Goal: Task Accomplishment & Management: Use online tool/utility

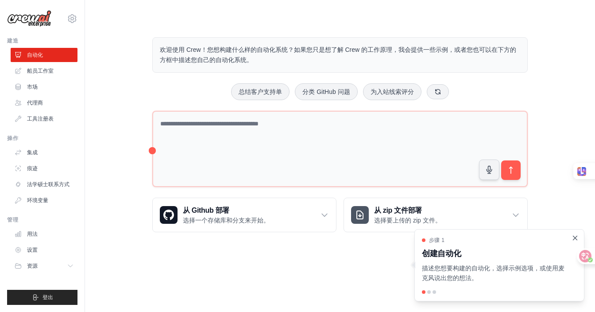
click at [575, 237] on icon "Close walkthrough" at bounding box center [575, 238] width 4 height 4
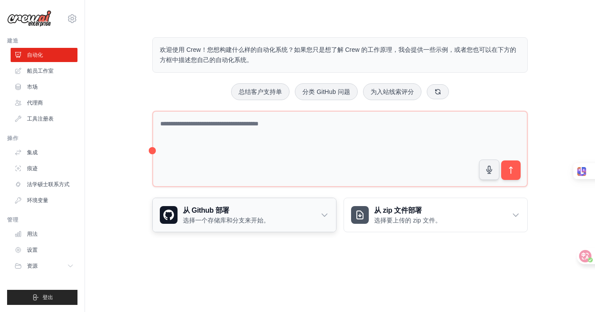
click at [324, 216] on icon at bounding box center [324, 214] width 9 height 9
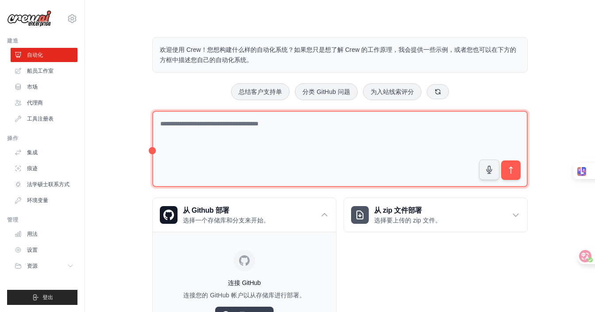
click at [278, 139] on textarea at bounding box center [339, 149] width 375 height 77
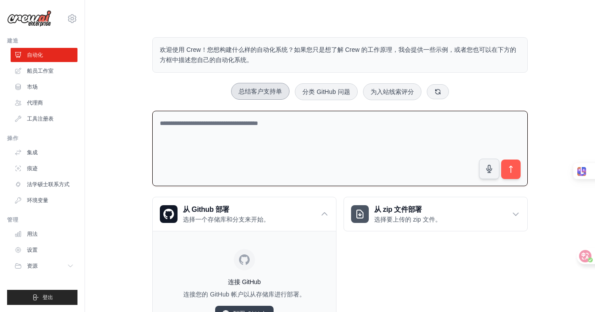
click at [260, 94] on font "总结客户支持单" at bounding box center [260, 91] width 43 height 7
type textarea "**********"
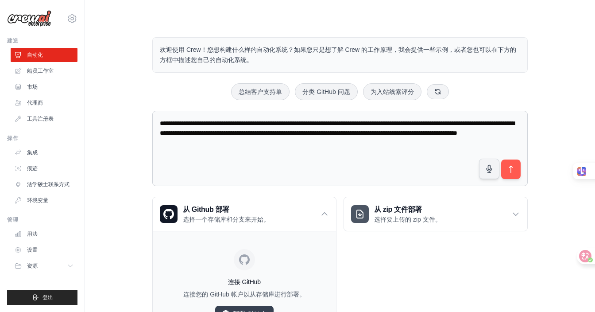
drag, startPoint x: 344, startPoint y: 144, endPoint x: 122, endPoint y: 117, distance: 224.3
click at [122, 117] on div "**********" at bounding box center [340, 188] width 482 height 331
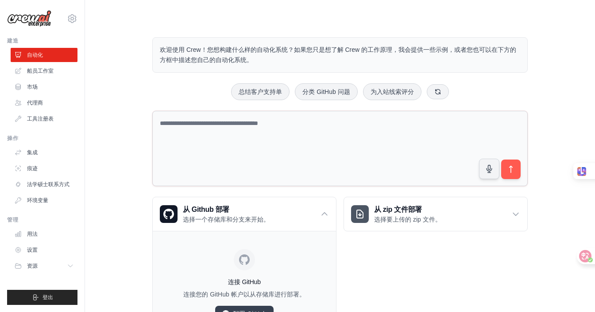
click at [181, 81] on div "欢迎使用 Crew！您想构建什么样的自动化系统？如果您只是想了解 Crew 的工作原理，我会提供一些示例，或者您也可以在下方的方框中描述您自己的自动化系统。 …" at bounding box center [340, 188] width 397 height 331
click at [507, 84] on div "总结客户支持单 分类 GitHub 问题 为入站线索评分" at bounding box center [339, 91] width 375 height 17
click at [172, 88] on div "总结客户支持单 分类 GitHub 问题 为入站线索评分" at bounding box center [339, 91] width 375 height 17
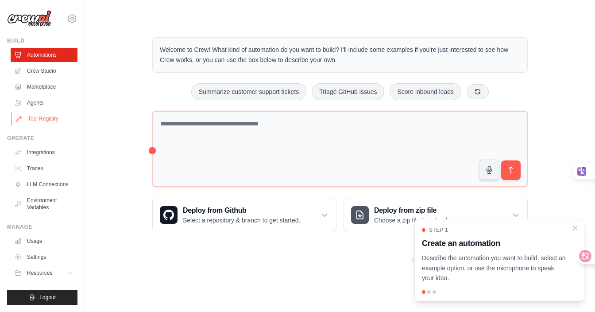
click at [42, 119] on link "Tool Registry" at bounding box center [45, 119] width 67 height 14
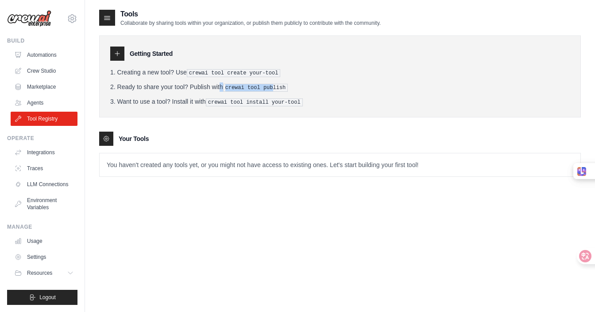
drag, startPoint x: 203, startPoint y: 87, endPoint x: 280, endPoint y: 90, distance: 77.5
click at [280, 89] on li "Ready to share your tool? Publish with crewai tool publish" at bounding box center [340, 86] width 460 height 9
click at [322, 82] on li "Ready to share your tool? Publish with crewai tool publish" at bounding box center [340, 86] width 460 height 9
drag, startPoint x: 306, startPoint y: 85, endPoint x: 226, endPoint y: 86, distance: 80.6
click at [226, 86] on li "Ready to share your tool? Publish with crewai tool publish" at bounding box center [340, 86] width 460 height 9
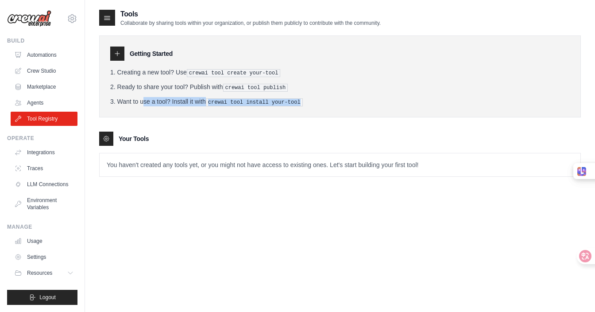
drag, startPoint x: 118, startPoint y: 101, endPoint x: 319, endPoint y: 104, distance: 201.5
click at [319, 104] on li "Want to use a tool? Install it with crewai tool install your-tool" at bounding box center [340, 101] width 460 height 9
click at [35, 99] on link "Agents" at bounding box center [45, 103] width 67 height 14
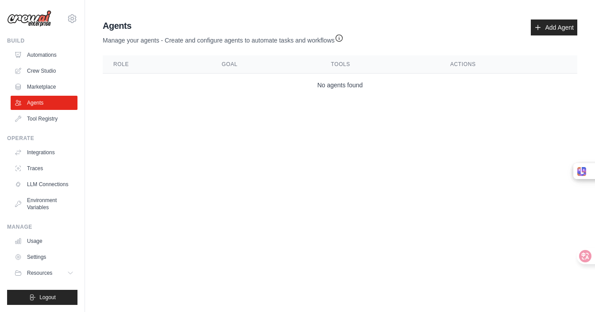
click at [228, 64] on th "Goal" at bounding box center [265, 64] width 109 height 18
click at [345, 66] on th "Tools" at bounding box center [380, 64] width 119 height 18
click at [460, 66] on th "Actions" at bounding box center [509, 64] width 138 height 18
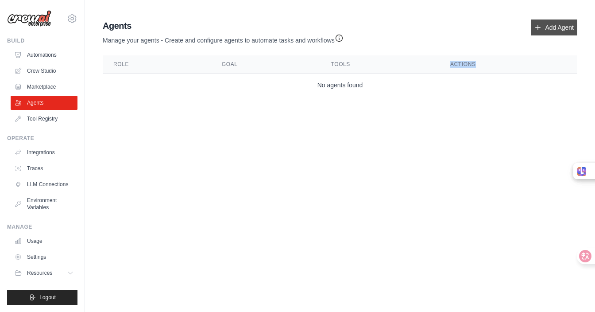
click at [553, 31] on link "Add Agent" at bounding box center [554, 27] width 46 height 16
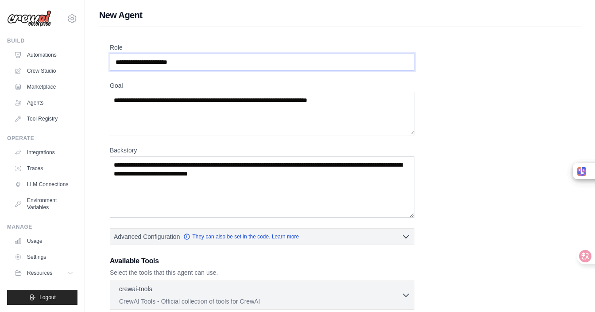
click at [230, 65] on input "Role" at bounding box center [262, 62] width 305 height 17
click at [193, 117] on textarea "Goal" at bounding box center [262, 113] width 305 height 43
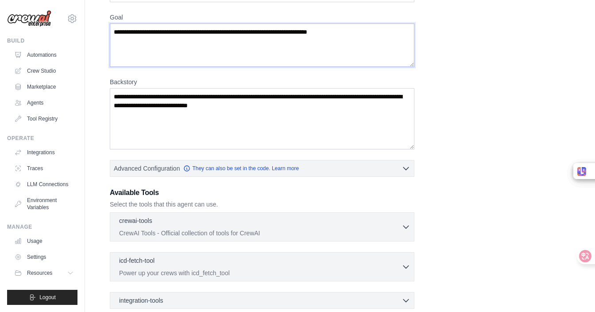
scroll to position [73, 0]
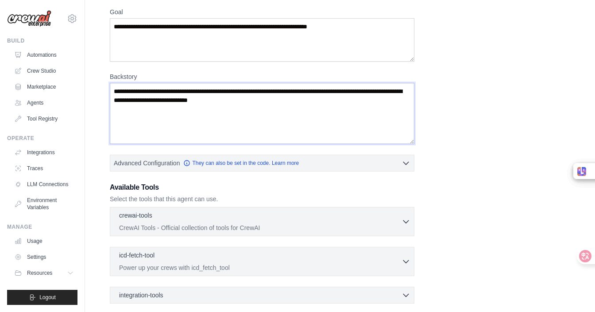
click at [179, 117] on textarea "Backstory" at bounding box center [262, 113] width 305 height 61
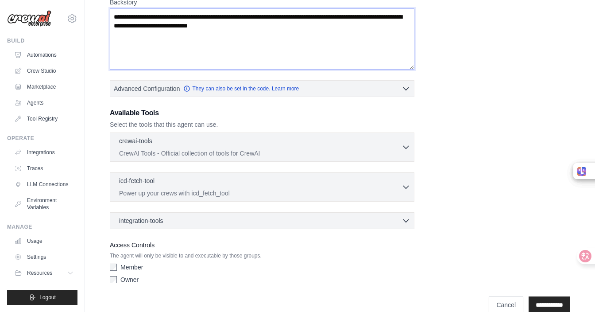
scroll to position [163, 0]
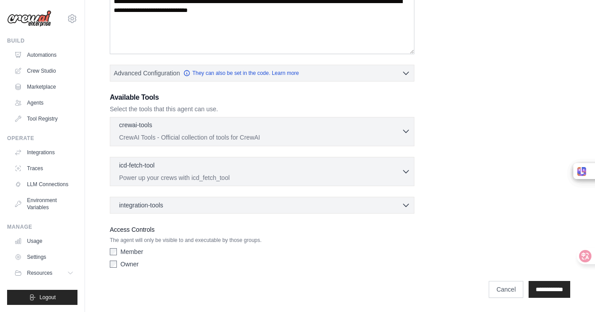
click at [311, 132] on div "crewai-tools 0 selected CrewAI Tools - Official collection of tools for CrewAI" at bounding box center [260, 130] width 282 height 21
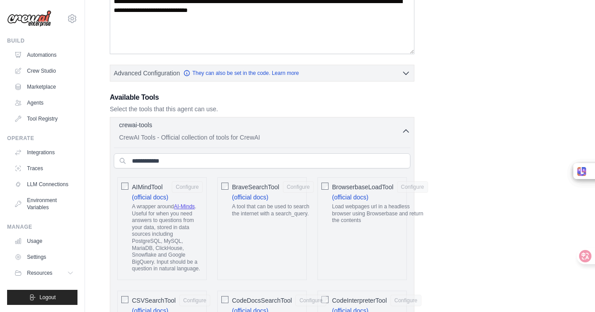
click at [312, 130] on div "crewai-tools 0 selected" at bounding box center [260, 125] width 282 height 11
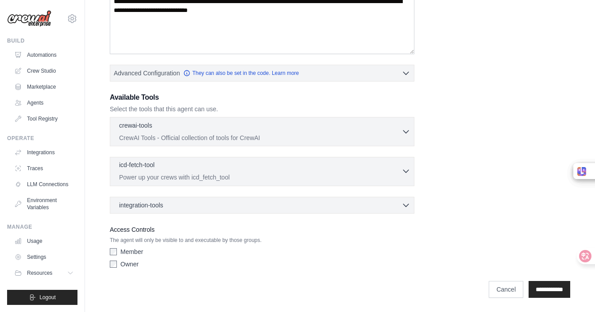
click at [313, 178] on p "Power up your crews with icd_fetch_tool" at bounding box center [260, 177] width 282 height 9
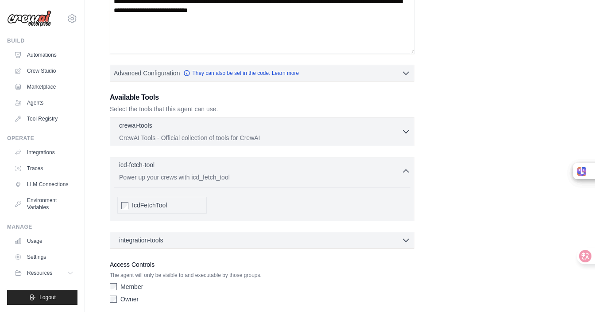
click at [313, 178] on p "Power up your crews with icd_fetch_tool" at bounding box center [260, 177] width 282 height 9
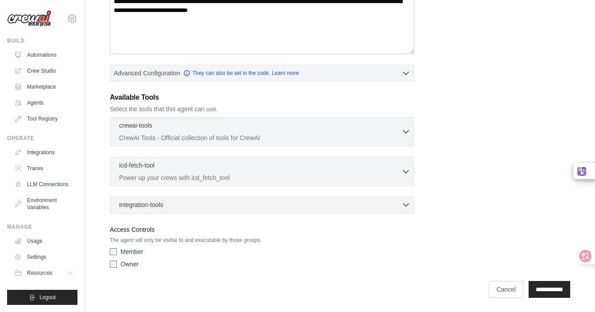
click at [308, 205] on div "integration-tools 0 selected" at bounding box center [264, 204] width 291 height 9
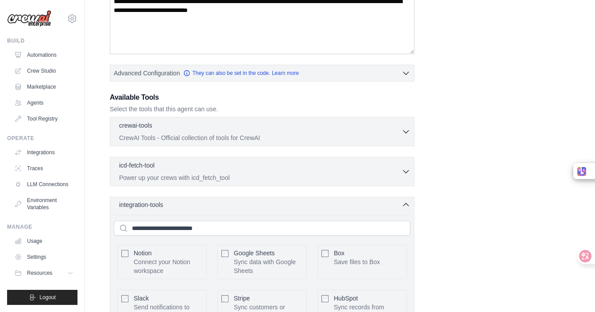
click at [308, 205] on div "integration-tools 0 selected" at bounding box center [264, 204] width 291 height 9
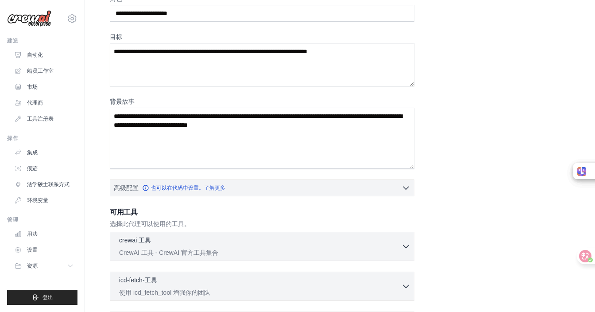
scroll to position [50, 0]
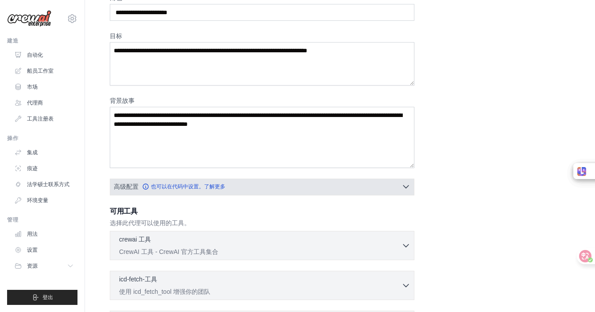
click at [407, 186] on icon "button" at bounding box center [405, 187] width 5 height 3
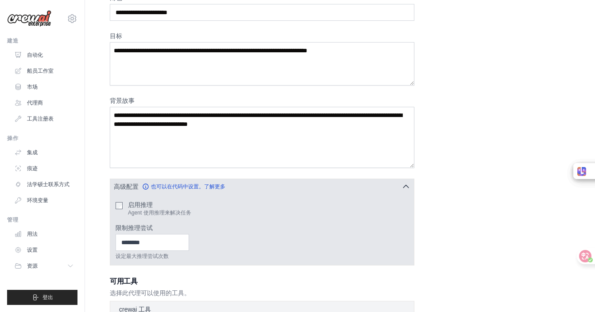
click at [407, 186] on icon "button" at bounding box center [406, 186] width 9 height 9
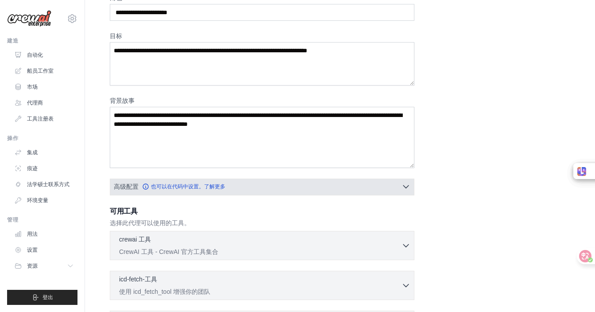
click at [407, 186] on icon "button" at bounding box center [405, 187] width 5 height 3
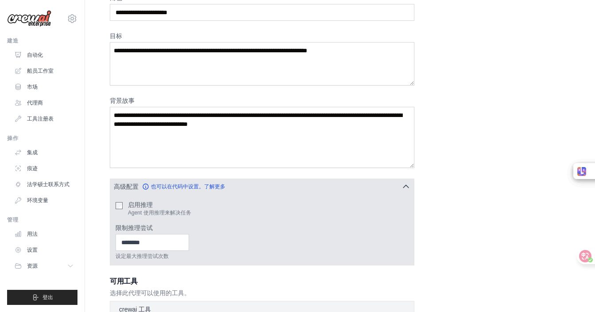
click at [407, 186] on icon "button" at bounding box center [406, 186] width 9 height 9
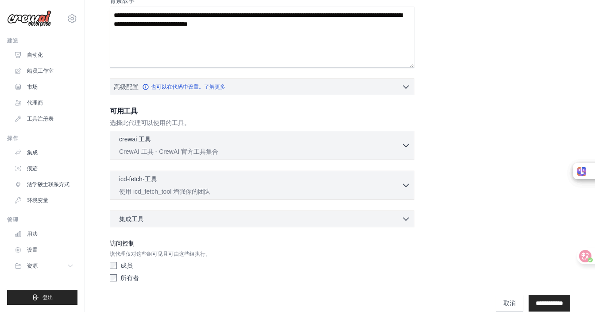
scroll to position [163, 0]
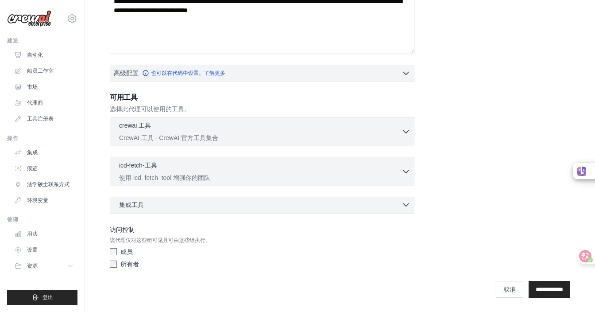
click at [405, 205] on icon "button" at bounding box center [406, 204] width 9 height 9
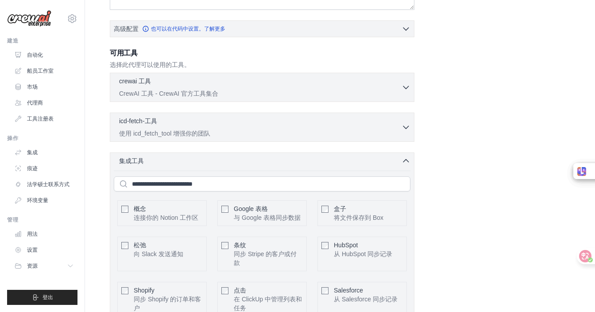
scroll to position [200, 0]
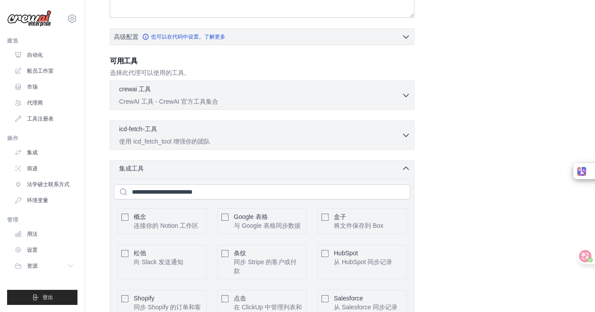
click at [404, 168] on icon "button" at bounding box center [406, 168] width 9 height 9
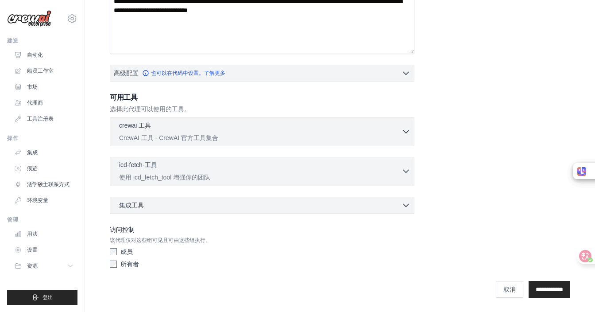
click at [404, 168] on icon "button" at bounding box center [406, 170] width 9 height 9
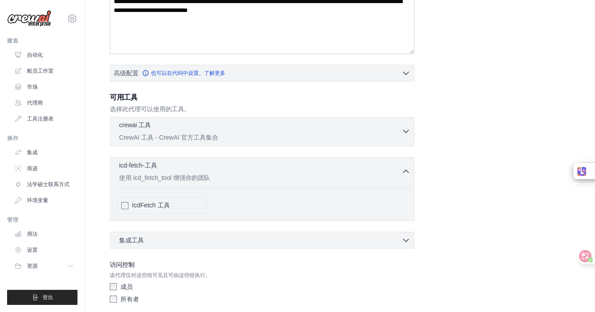
click at [301, 131] on div "crewai 工具 0 selected CrewAI 工具 - CrewAI 官方工具集合" at bounding box center [260, 130] width 282 height 21
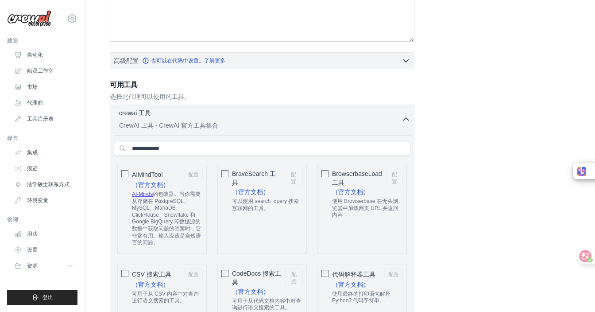
scroll to position [174, 0]
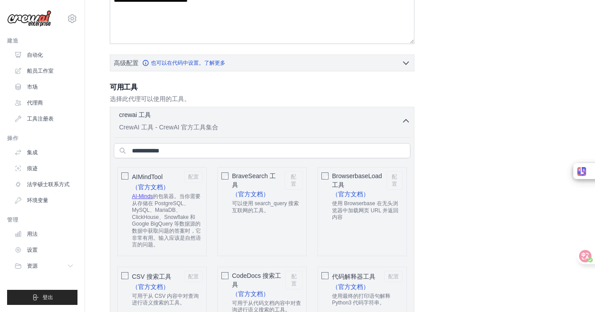
click at [406, 118] on icon "button" at bounding box center [406, 120] width 9 height 9
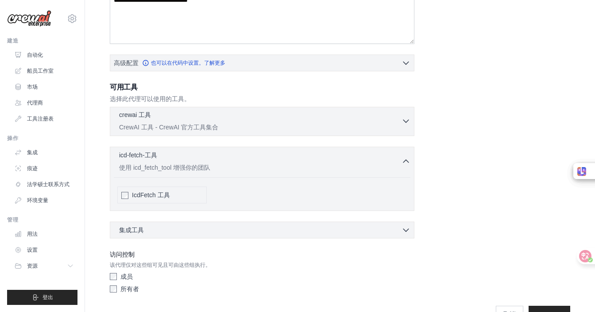
click at [406, 118] on icon "button" at bounding box center [406, 120] width 9 height 9
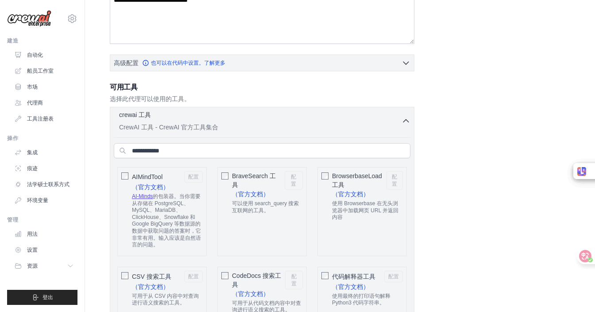
click at [406, 118] on icon "button" at bounding box center [406, 120] width 9 height 9
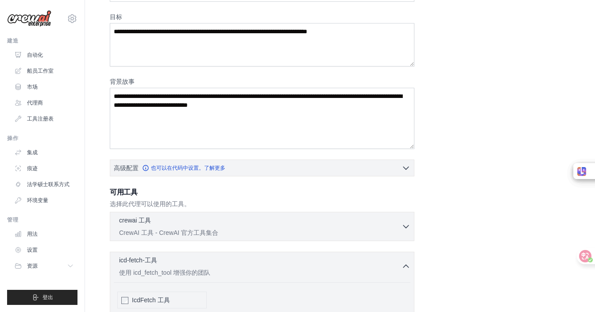
scroll to position [0, 0]
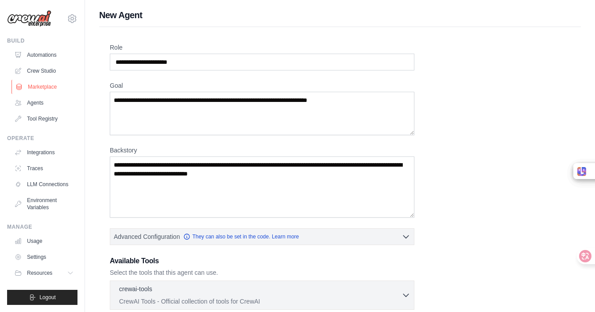
click at [44, 83] on link "Marketplace" at bounding box center [45, 87] width 67 height 14
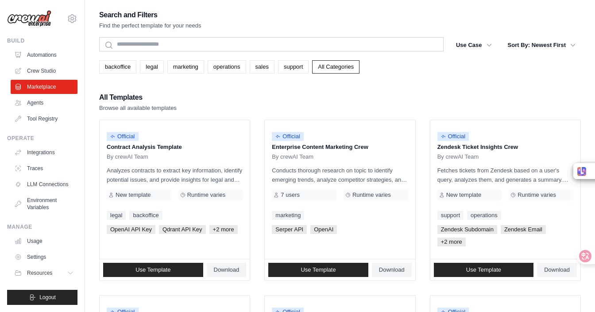
click at [117, 108] on p "Browse all available templates" at bounding box center [137, 108] width 77 height 9
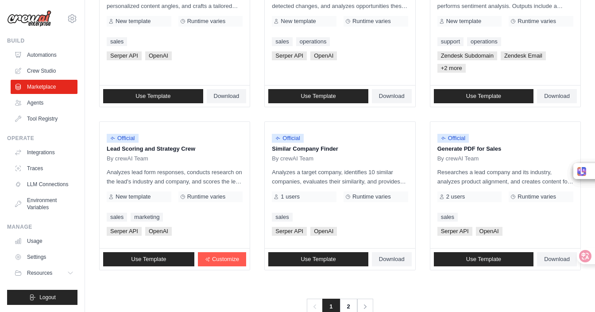
scroll to position [534, 0]
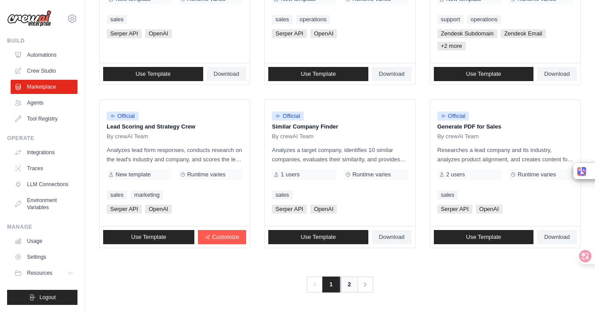
click at [345, 285] on link "2" at bounding box center [349, 284] width 18 height 16
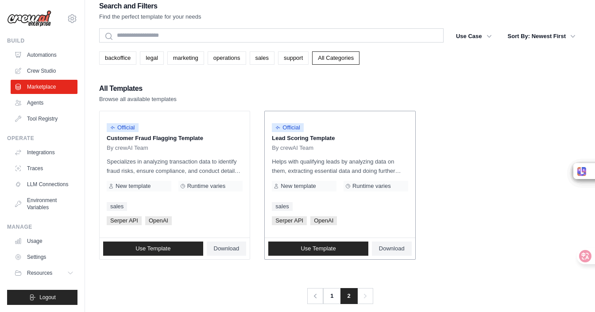
scroll to position [10, 0]
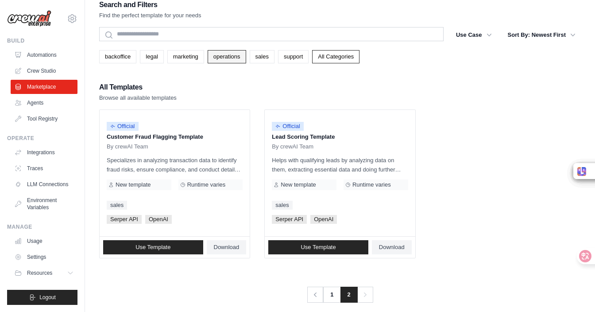
click at [242, 59] on link "operations" at bounding box center [227, 56] width 39 height 13
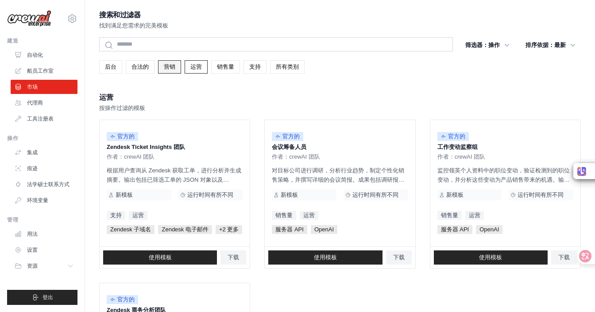
click at [164, 68] on font "营销" at bounding box center [170, 66] width 12 height 7
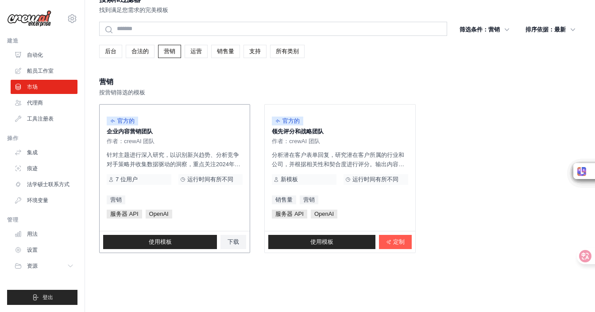
scroll to position [16, 0]
click at [188, 155] on font "针对主题进行深入研究，以识别新兴趋势、分析竞争对手策略并收集数据驱动的洞察，重点关注2024年。基于此研究，根据您的品牌定位和目标受众，生成引人入胜的内容创意…" at bounding box center [174, 182] width 135 height 63
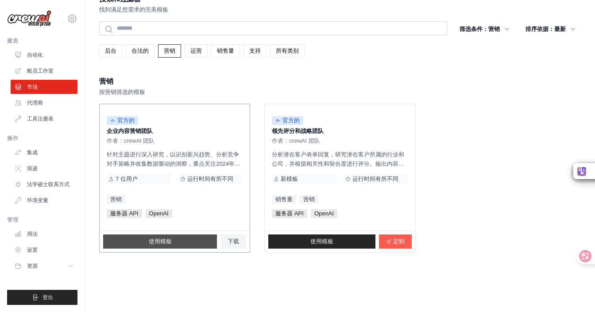
click at [166, 240] on font "使用模板" at bounding box center [160, 241] width 23 height 7
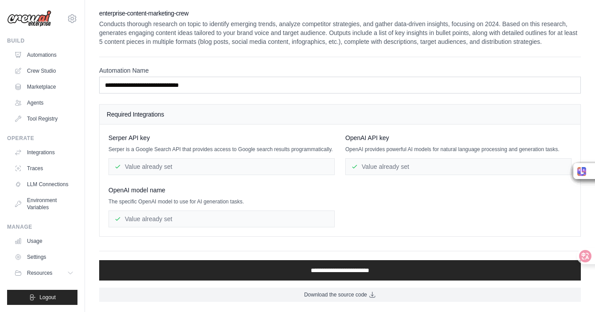
click at [272, 61] on div "**********" at bounding box center [340, 155] width 482 height 293
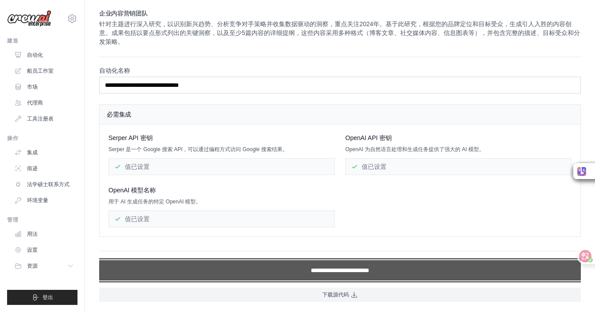
click at [329, 267] on input "**********" at bounding box center [340, 270] width 482 height 20
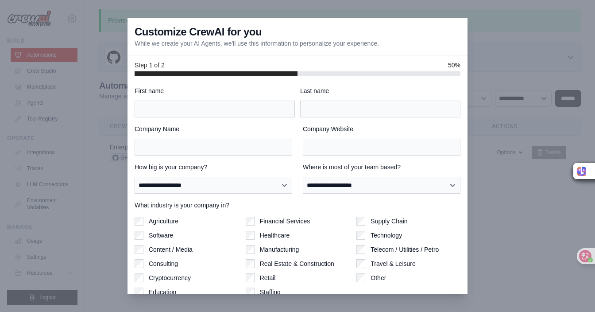
click at [209, 118] on div "**********" at bounding box center [298, 204] width 326 height 236
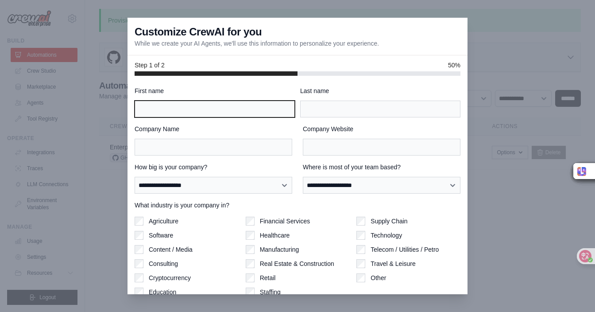
click at [183, 106] on input "First name" at bounding box center [215, 109] width 160 height 17
type input "*****"
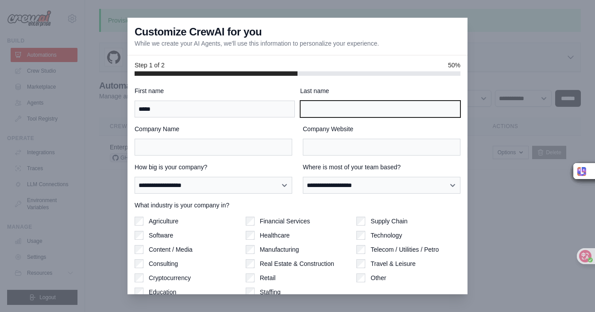
click at [330, 112] on input "Last name" at bounding box center [380, 109] width 160 height 17
type input "***"
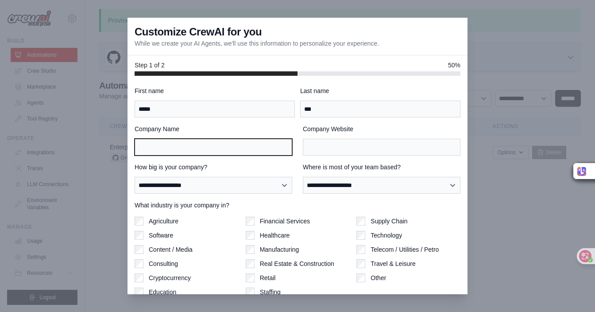
click at [170, 148] on input "Company Name" at bounding box center [214, 147] width 158 height 17
type input "***"
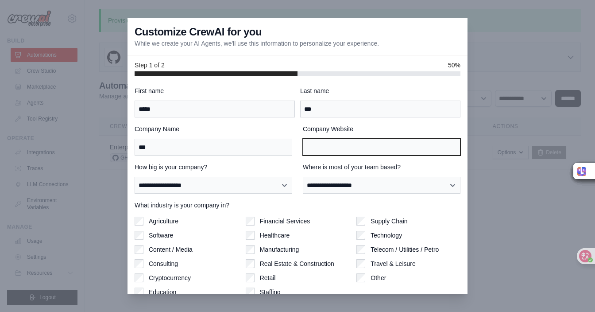
click at [340, 146] on input "Company Website" at bounding box center [382, 147] width 158 height 17
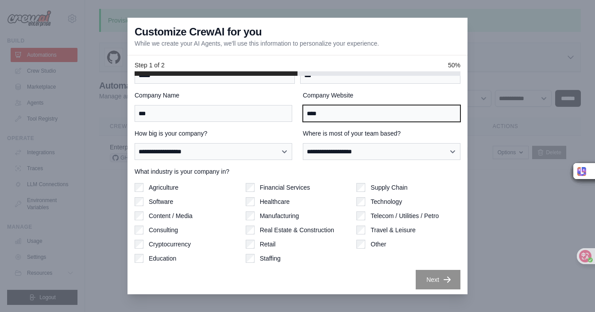
scroll to position [36, 0]
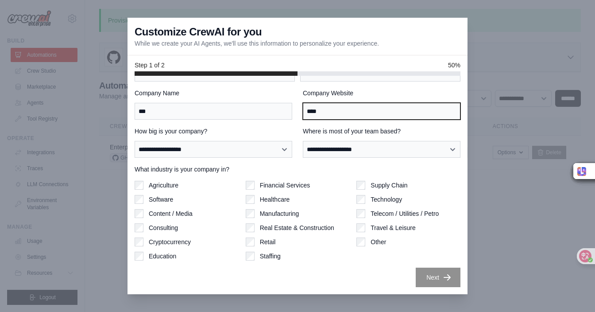
type input "****"
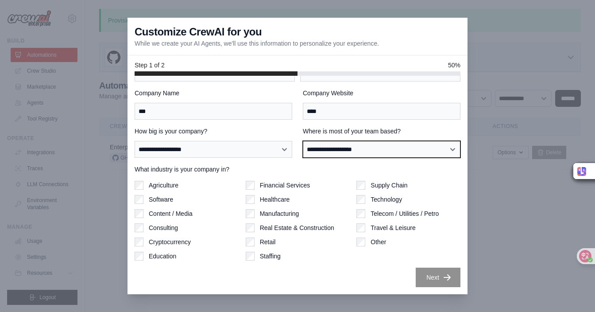
click at [348, 146] on select "**********" at bounding box center [382, 149] width 158 height 17
select select "**********"
click at [303, 141] on select "**********" at bounding box center [382, 149] width 158 height 17
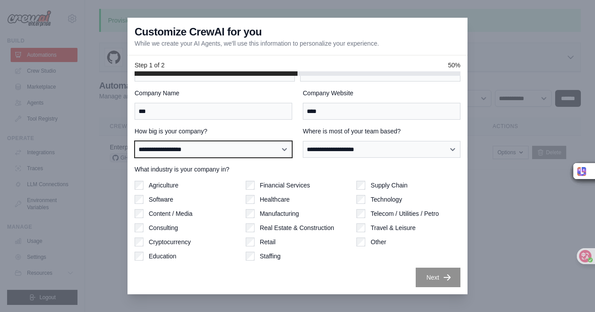
click at [248, 150] on select "**********" at bounding box center [214, 149] width 158 height 17
select select "**********"
click at [135, 141] on select "**********" at bounding box center [214, 149] width 158 height 17
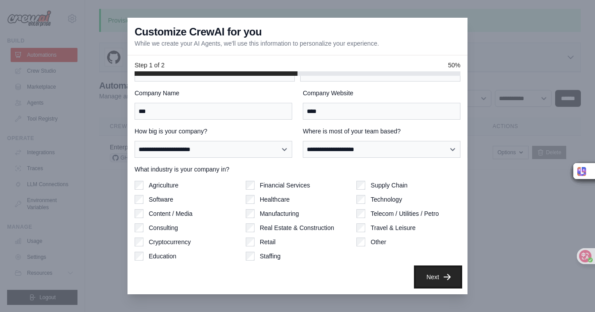
click at [433, 275] on button "Next" at bounding box center [438, 276] width 45 height 19
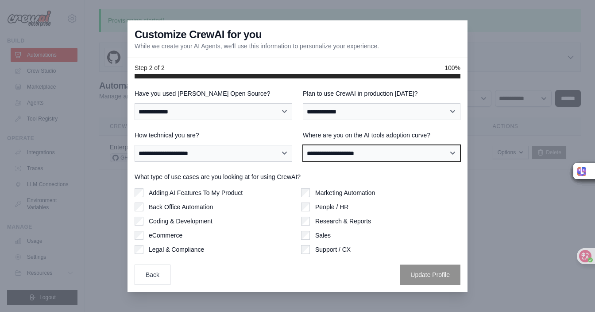
click at [375, 149] on select "**********" at bounding box center [382, 153] width 158 height 17
select select "**********"
click at [303, 145] on select "**********" at bounding box center [382, 153] width 158 height 17
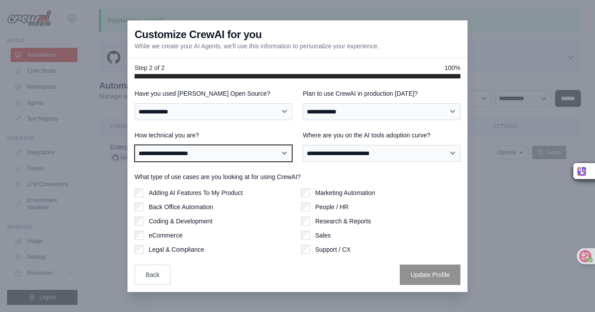
click at [223, 152] on select "**********" at bounding box center [214, 153] width 158 height 17
select select "**********"
click at [135, 145] on select "**********" at bounding box center [214, 153] width 158 height 17
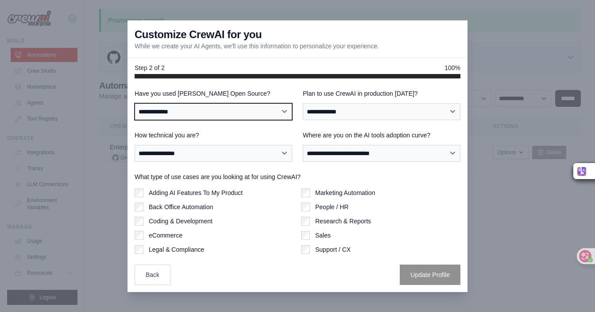
click at [212, 113] on select "**********" at bounding box center [214, 111] width 158 height 17
select select "**"
click at [135, 103] on select "**********" at bounding box center [214, 111] width 158 height 17
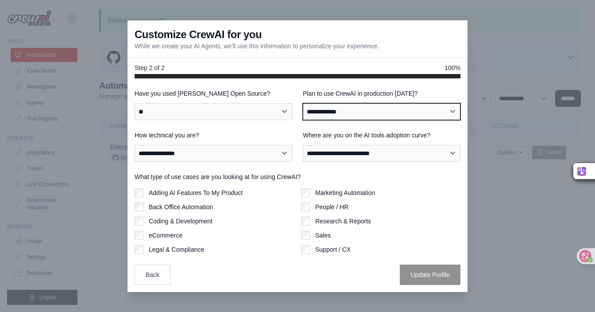
click at [355, 108] on select "**********" at bounding box center [382, 111] width 158 height 17
select select "****"
click at [303, 103] on select "**********" at bounding box center [382, 111] width 158 height 17
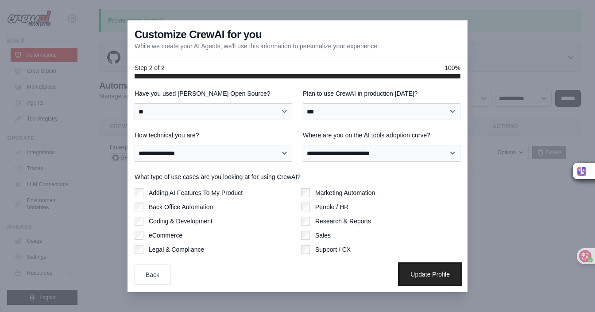
click at [418, 275] on button "Update Profile" at bounding box center [430, 274] width 61 height 20
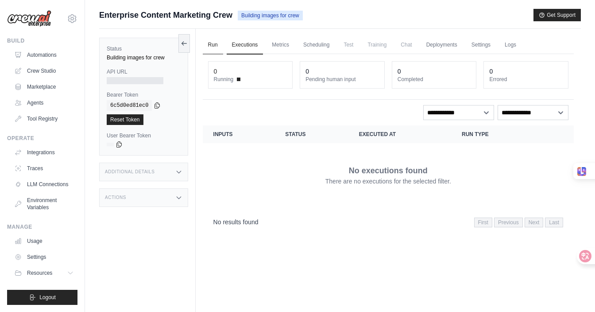
click at [213, 46] on link "Run" at bounding box center [213, 45] width 20 height 19
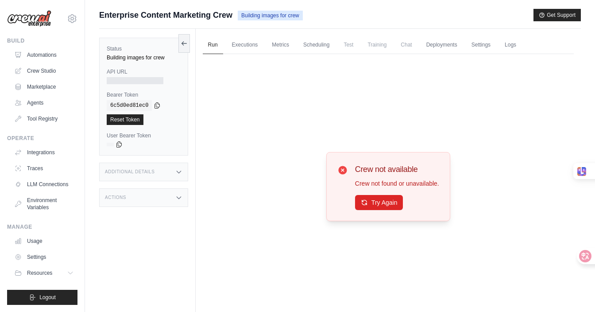
click at [341, 167] on icon at bounding box center [342, 170] width 8 height 8
click at [375, 204] on button "Try Again" at bounding box center [379, 201] width 48 height 15
click at [375, 204] on button "Try Again" at bounding box center [379, 202] width 48 height 15
click at [341, 170] on icon at bounding box center [342, 170] width 11 height 11
click at [340, 169] on icon at bounding box center [342, 170] width 8 height 8
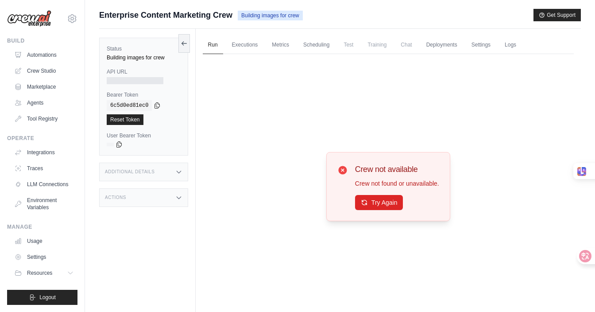
click at [339, 166] on icon at bounding box center [342, 170] width 8 height 8
click at [340, 169] on icon at bounding box center [342, 170] width 11 height 11
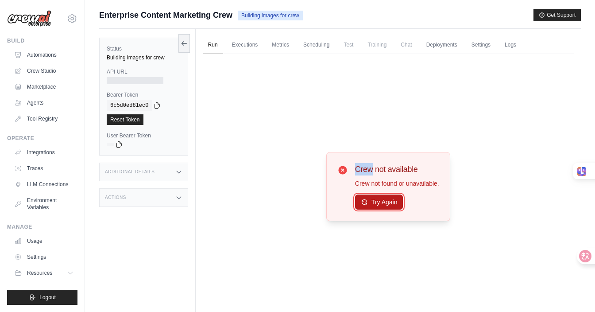
click at [360, 198] on button "Try Again" at bounding box center [379, 201] width 48 height 15
click at [360, 198] on button "Try Again" at bounding box center [379, 202] width 48 height 15
click at [284, 43] on link "Metrics" at bounding box center [281, 45] width 28 height 19
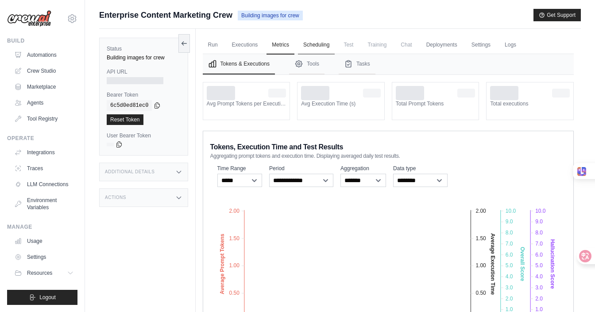
click at [318, 49] on link "Scheduling" at bounding box center [316, 45] width 37 height 19
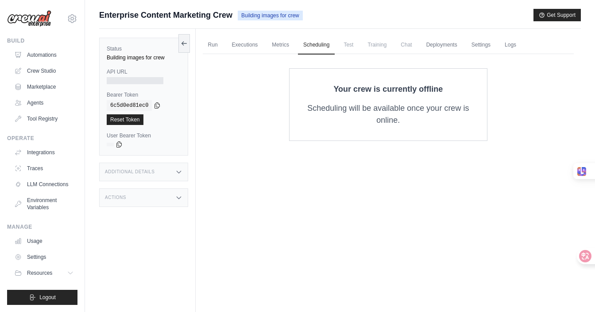
click at [352, 42] on span "Test" at bounding box center [348, 45] width 20 height 18
click at [381, 45] on span "Training" at bounding box center [377, 45] width 30 height 18
click at [415, 42] on span "Chat" at bounding box center [406, 45] width 22 height 18
click at [449, 46] on link "Deployments" at bounding box center [442, 45] width 42 height 19
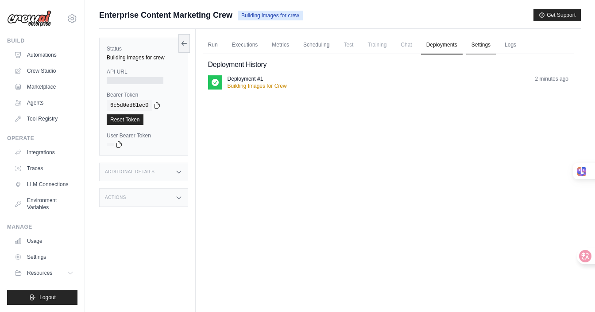
click at [493, 50] on link "Settings" at bounding box center [481, 45] width 30 height 19
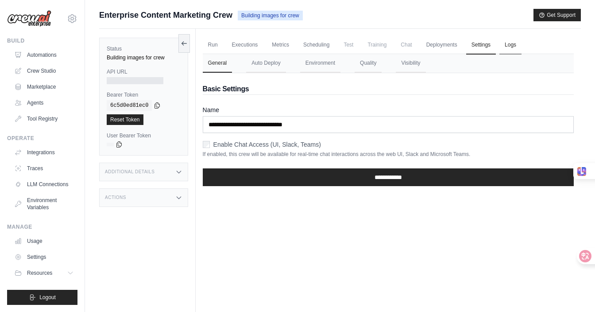
click at [522, 48] on link "Logs" at bounding box center [510, 45] width 22 height 19
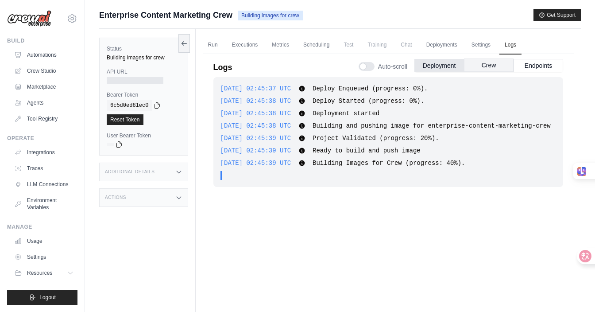
click at [487, 65] on button "Crew" at bounding box center [489, 64] width 50 height 13
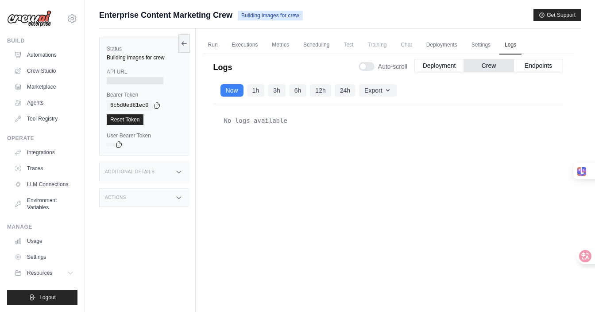
click at [537, 73] on div "Auto-scroll Deployment Crew Endpoints" at bounding box center [461, 64] width 205 height 25
click at [535, 69] on button "Endpoints" at bounding box center [539, 64] width 50 height 13
click at [494, 48] on link "Settings" at bounding box center [481, 45] width 30 height 19
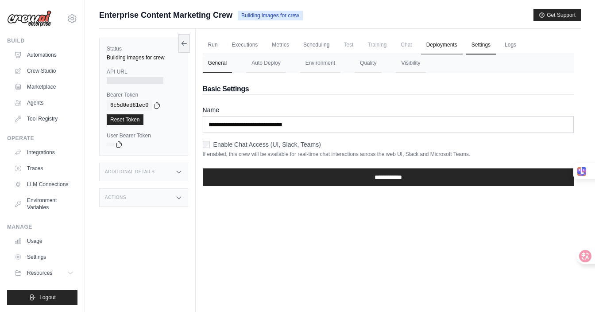
click at [452, 46] on link "Deployments" at bounding box center [442, 45] width 42 height 19
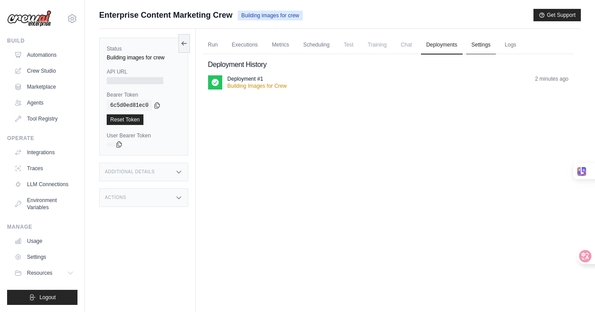
click at [487, 44] on link "Settings" at bounding box center [481, 45] width 30 height 19
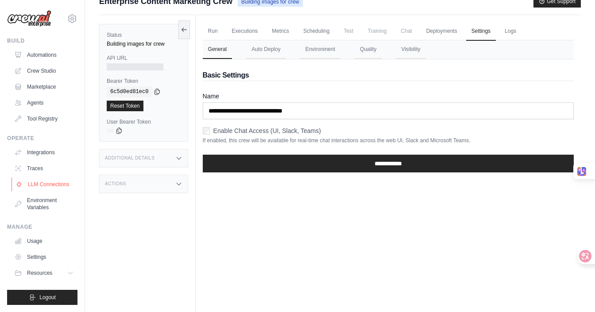
scroll to position [12, 0]
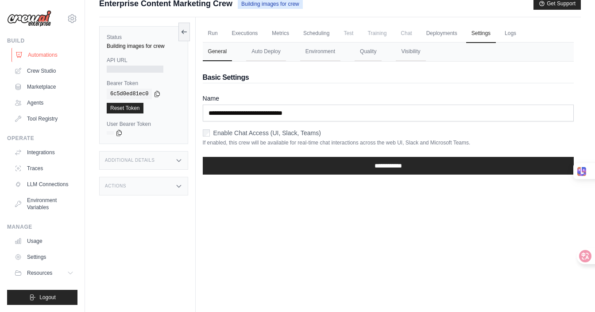
click at [35, 54] on link "Automations" at bounding box center [45, 55] width 67 height 14
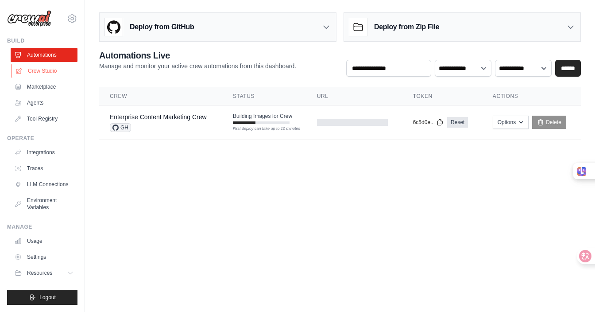
click at [42, 72] on link "Crew Studio" at bounding box center [45, 71] width 67 height 14
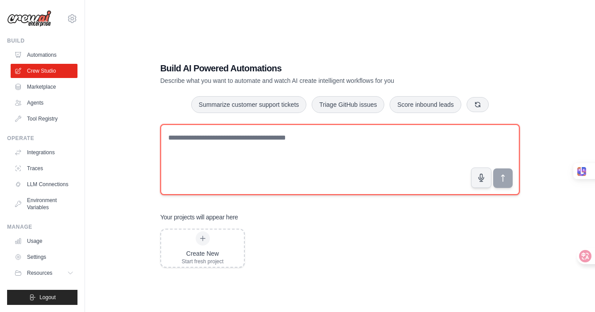
click at [212, 159] on textarea at bounding box center [340, 159] width 360 height 71
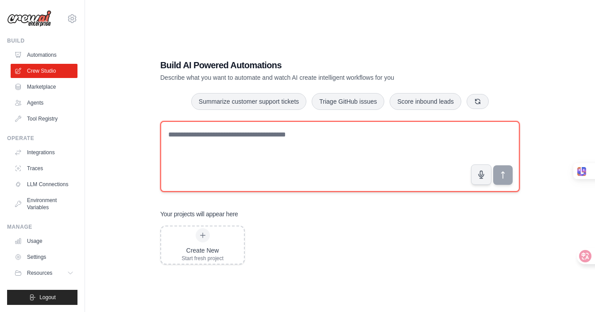
scroll to position [18, 0]
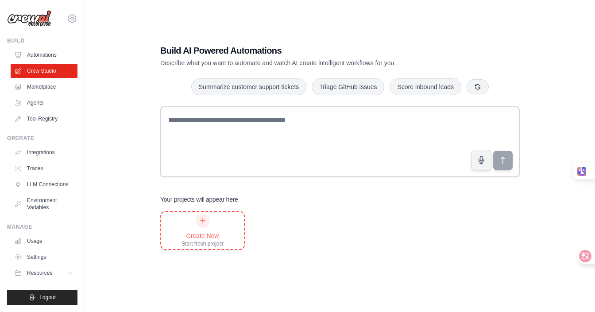
click at [207, 220] on div at bounding box center [203, 220] width 14 height 14
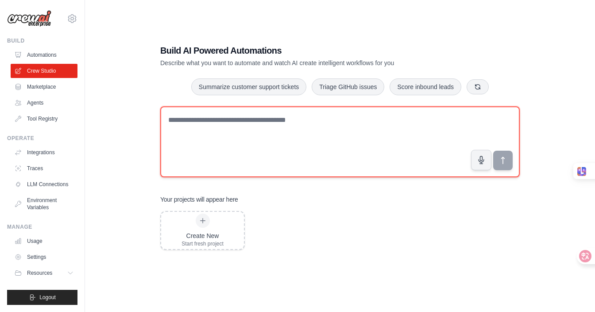
click at [228, 133] on textarea at bounding box center [340, 141] width 360 height 71
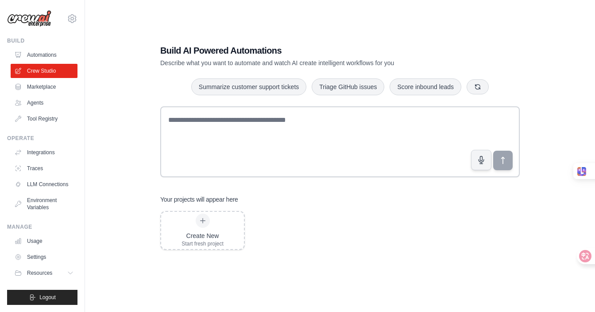
click at [222, 198] on h3 "Your projects will appear here" at bounding box center [199, 199] width 78 height 9
click at [245, 200] on div "Your projects will appear here" at bounding box center [340, 199] width 360 height 9
drag, startPoint x: 238, startPoint y: 197, endPoint x: 151, endPoint y: 200, distance: 86.4
click at [151, 200] on div "Build AI Powered Automations Describe what you want to automate and watch AI cr…" at bounding box center [340, 147] width 381 height 234
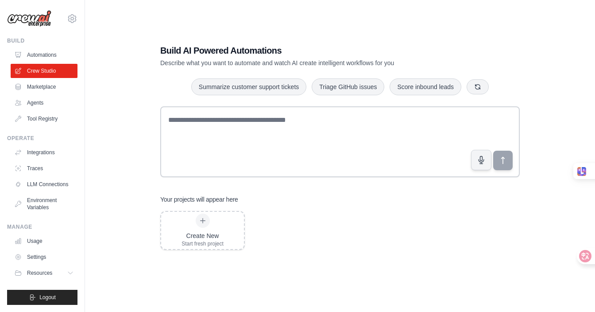
click at [224, 200] on h3 "Your projects will appear here" at bounding box center [199, 199] width 78 height 9
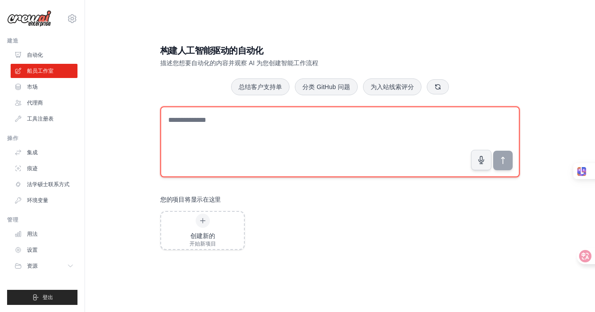
click at [358, 158] on textarea at bounding box center [340, 141] width 360 height 71
click at [351, 133] on textarea at bounding box center [340, 141] width 360 height 71
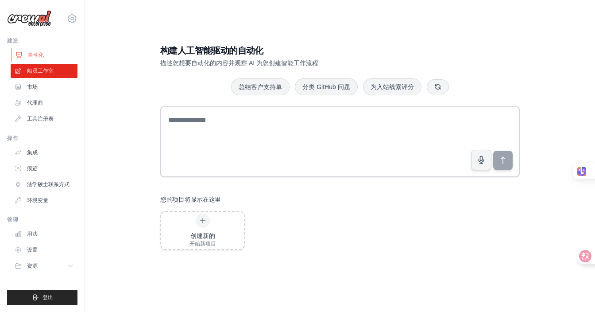
click at [37, 58] on font "自动化" at bounding box center [36, 55] width 16 height 6
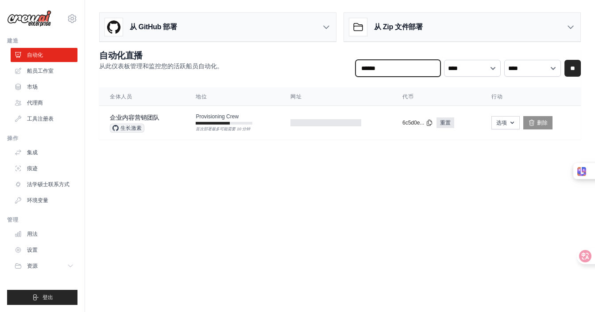
click at [395, 72] on input "text" at bounding box center [398, 68] width 85 height 17
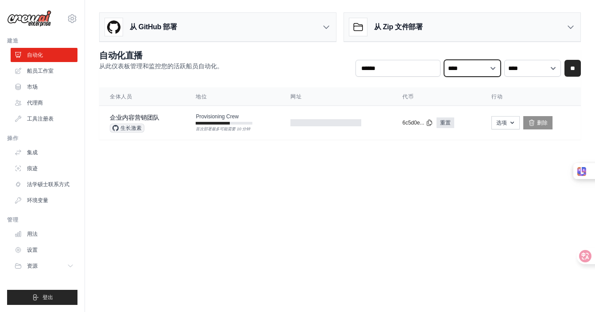
click at [470, 68] on select "**** *** *** ***" at bounding box center [472, 68] width 57 height 17
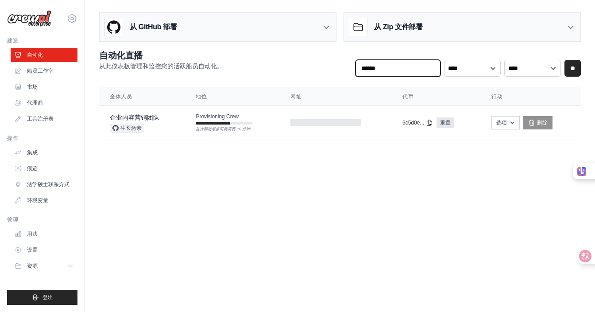
click at [380, 64] on input "text" at bounding box center [398, 68] width 85 height 17
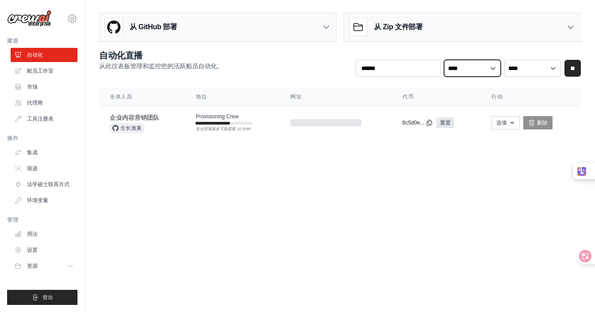
click at [461, 67] on select "**** *** *** ***" at bounding box center [472, 68] width 57 height 17
click at [528, 67] on select "**** ****** *** **" at bounding box center [532, 68] width 57 height 17
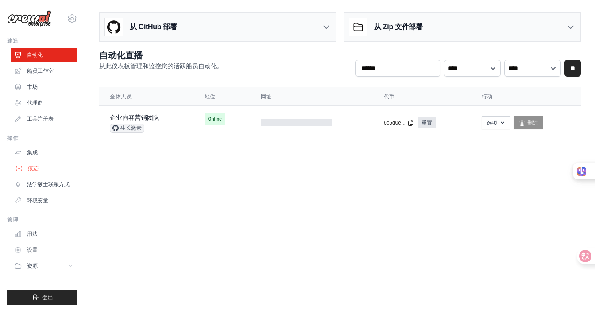
click at [40, 162] on link "痕迹" at bounding box center [45, 168] width 67 height 14
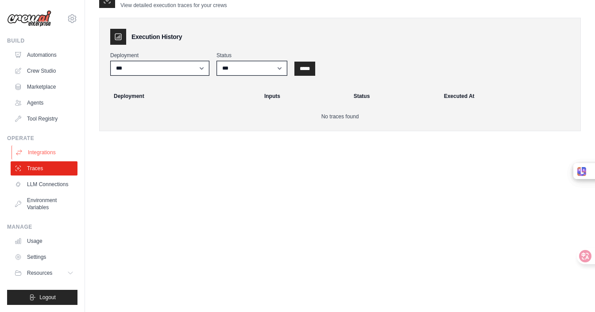
click at [38, 157] on link "Integrations" at bounding box center [45, 152] width 67 height 14
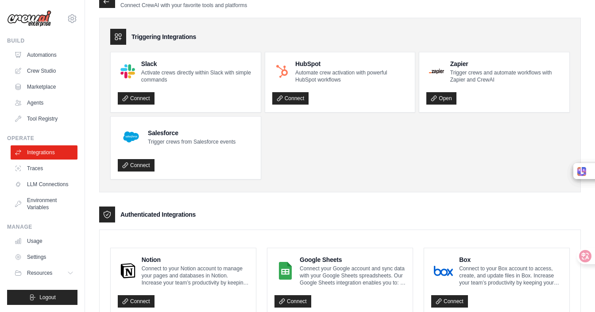
click at [37, 166] on link "Traces" at bounding box center [45, 168] width 67 height 14
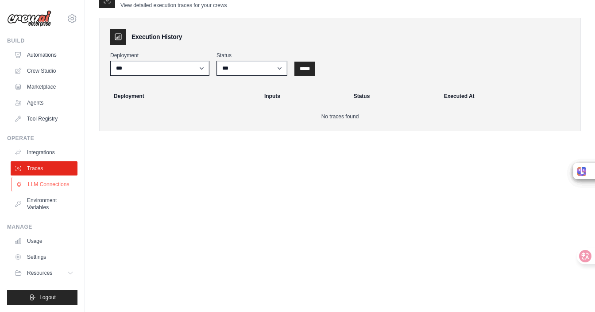
click at [39, 181] on link "LLM Connections" at bounding box center [45, 184] width 67 height 14
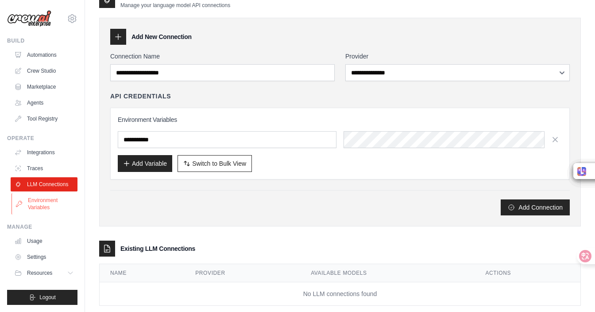
click at [37, 208] on link "Environment Variables" at bounding box center [45, 203] width 67 height 21
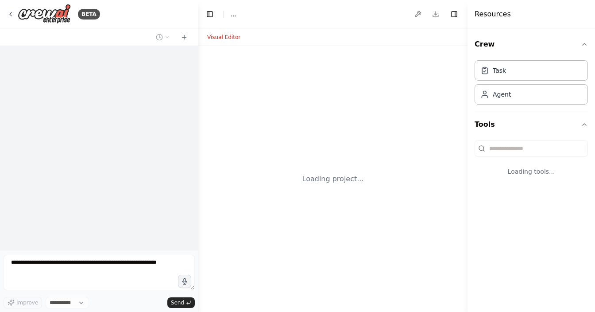
select select "****"
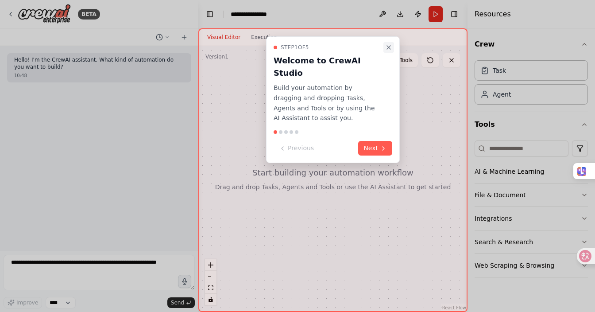
click at [387, 49] on icon "Close walkthrough" at bounding box center [388, 47] width 7 height 7
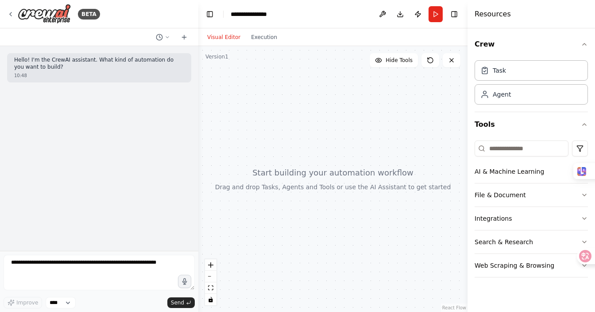
click at [265, 90] on div at bounding box center [332, 179] width 269 height 266
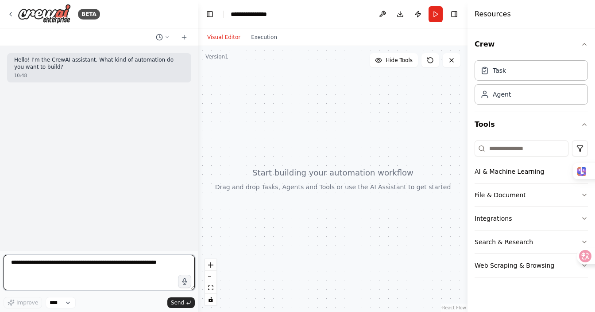
click at [43, 268] on textarea at bounding box center [99, 272] width 191 height 35
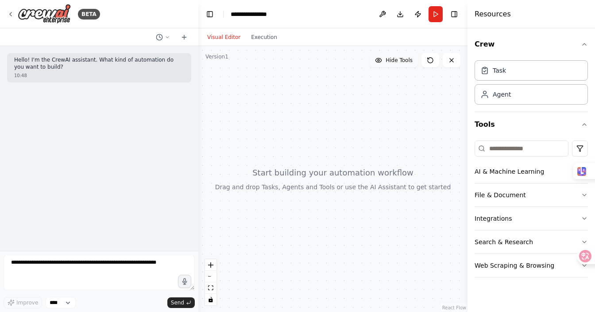
click at [395, 59] on span "Hide Tools" at bounding box center [399, 60] width 27 height 7
click at [395, 59] on span "Show Tools" at bounding box center [397, 60] width 29 height 7
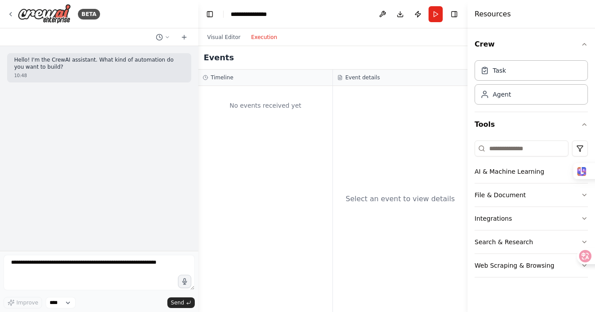
click at [270, 39] on button "Execution" at bounding box center [264, 37] width 37 height 11
click at [366, 74] on h3 "Event details" at bounding box center [362, 77] width 35 height 7
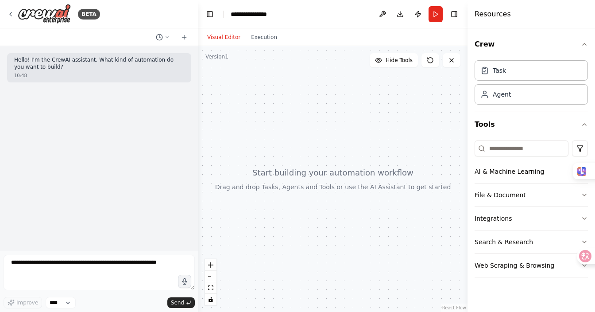
click at [228, 35] on button "Visual Editor" at bounding box center [224, 37] width 44 height 11
click at [264, 37] on button "Execution" at bounding box center [264, 37] width 37 height 11
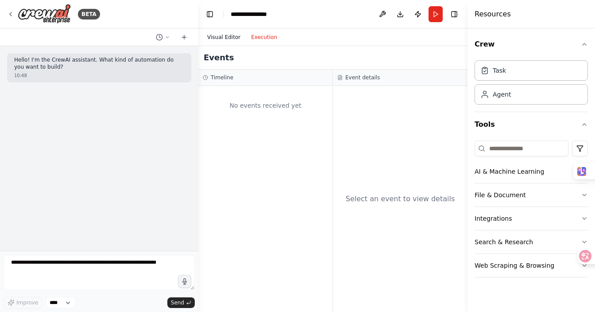
click at [218, 35] on button "Visual Editor" at bounding box center [224, 37] width 44 height 11
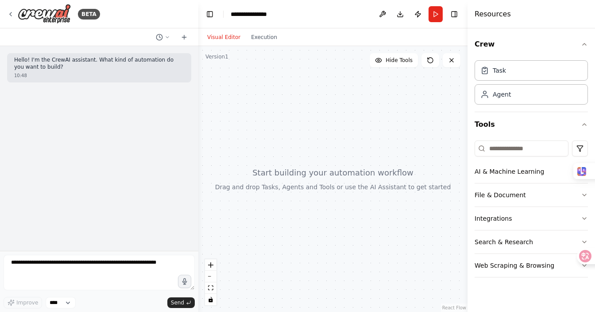
click at [94, 61] on p "Hello! I'm the CrewAI assistant. What kind of automation do you want to build?" at bounding box center [99, 64] width 170 height 14
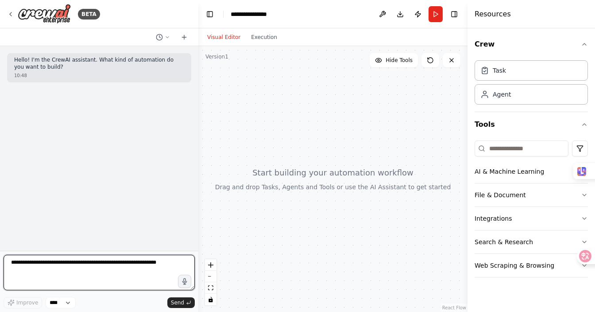
click at [62, 267] on textarea at bounding box center [99, 272] width 191 height 35
type textarea "*****"
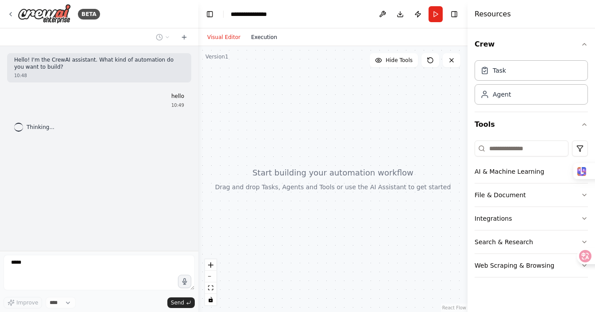
click at [260, 39] on button "Execution" at bounding box center [264, 37] width 37 height 11
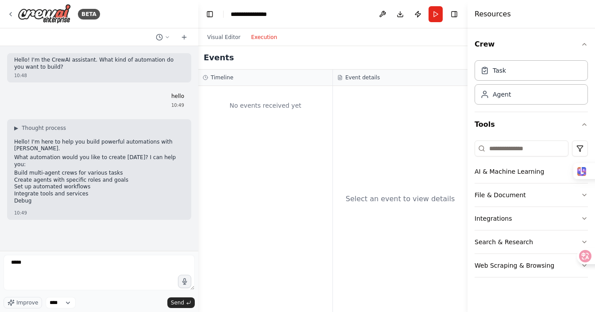
click at [443, 159] on div "Select an event to view details" at bounding box center [400, 199] width 135 height 226
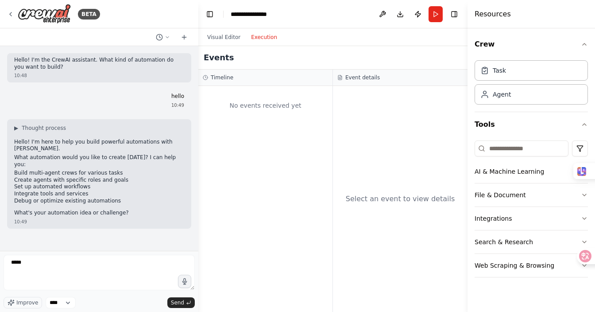
click at [227, 28] on div "Visual Editor Execution" at bounding box center [242, 37] width 81 height 18
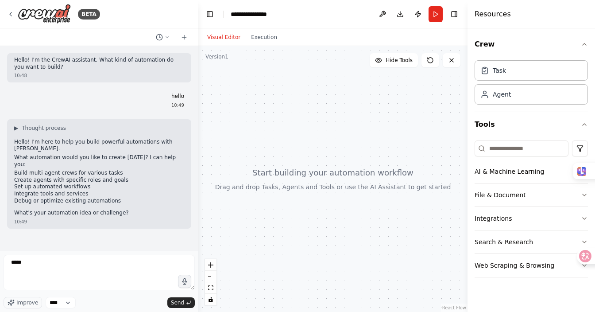
click at [226, 36] on button "Visual Editor" at bounding box center [224, 37] width 44 height 11
click at [397, 58] on span "Hide Tools" at bounding box center [399, 60] width 27 height 7
click at [397, 58] on span "Show Tools" at bounding box center [397, 60] width 29 height 7
click at [430, 59] on icon at bounding box center [430, 60] width 7 height 7
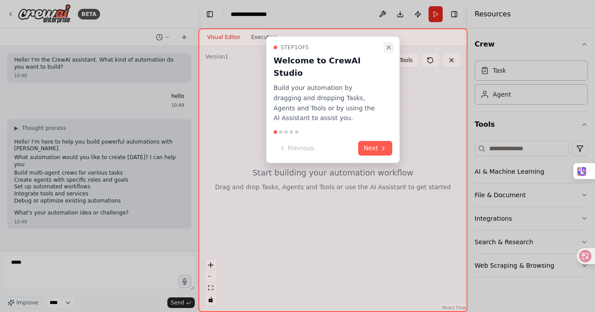
click at [388, 46] on icon "Close walkthrough" at bounding box center [388, 47] width 7 height 7
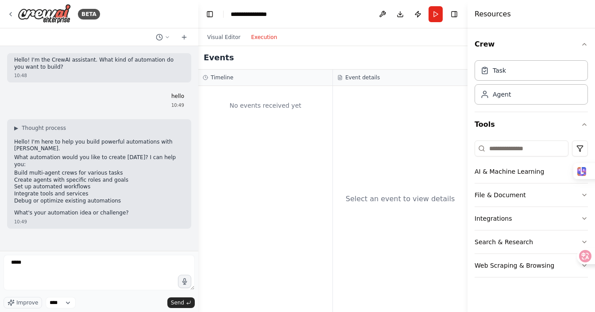
click at [259, 37] on button "Execution" at bounding box center [264, 37] width 37 height 11
click at [227, 36] on button "Visual Editor" at bounding box center [224, 37] width 44 height 11
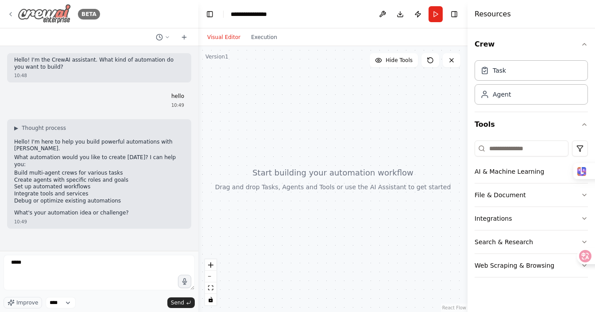
click at [66, 8] on img at bounding box center [44, 14] width 53 height 20
